Goal: Navigation & Orientation: Find specific page/section

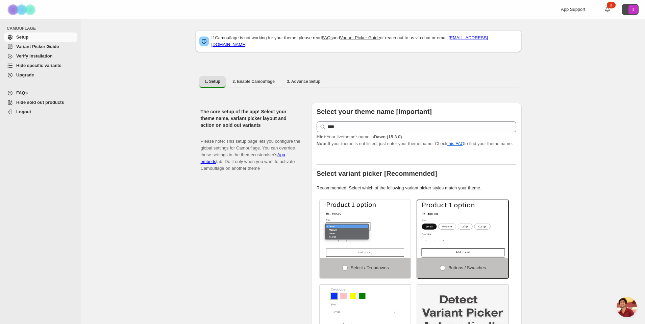
click at [634, 8] on text "1" at bounding box center [633, 9] width 2 height 4
click at [611, 9] on icon at bounding box center [607, 9] width 7 height 7
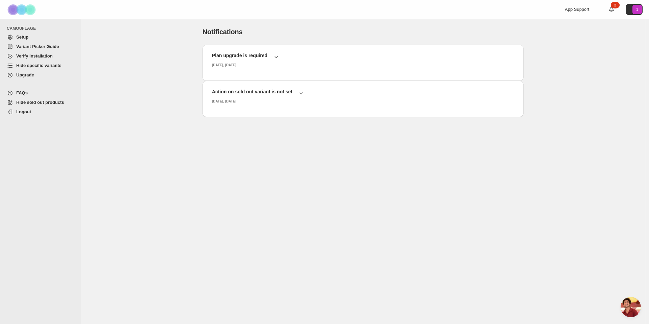
scroll to position [1863, 0]
click at [25, 37] on span "Setup" at bounding box center [22, 36] width 12 height 5
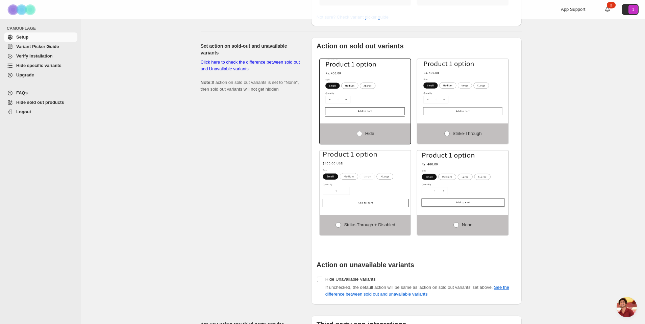
scroll to position [354, 0]
